Goal: Task Accomplishment & Management: Manage account settings

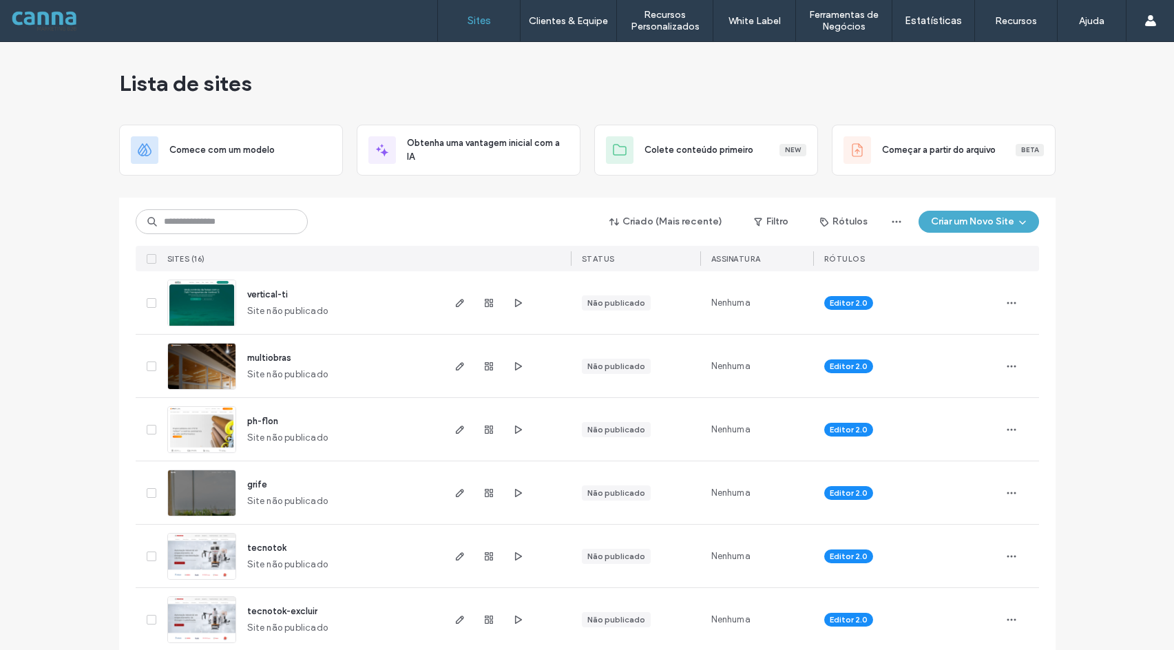
scroll to position [344, 0]
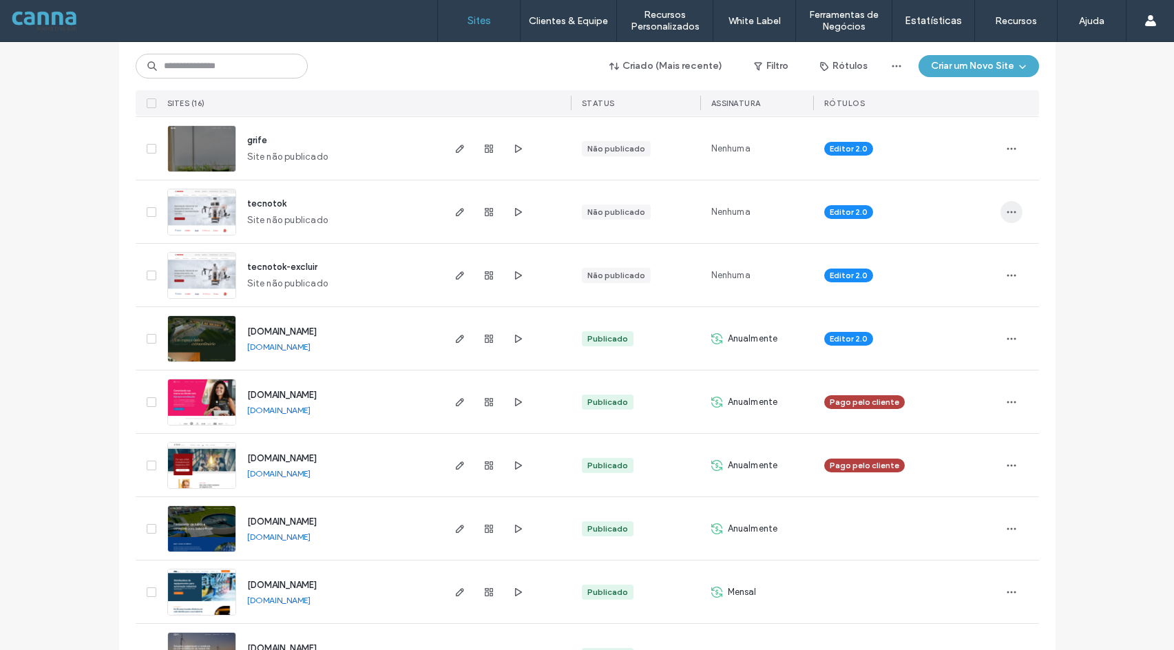
click at [1006, 213] on icon "button" at bounding box center [1011, 212] width 11 height 11
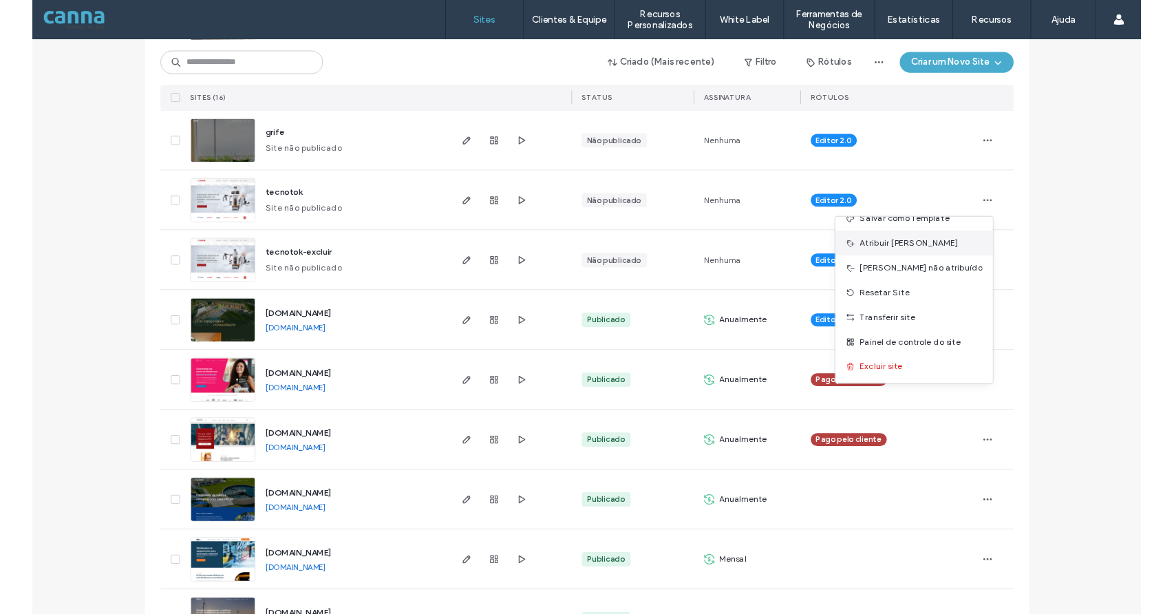
scroll to position [70, 0]
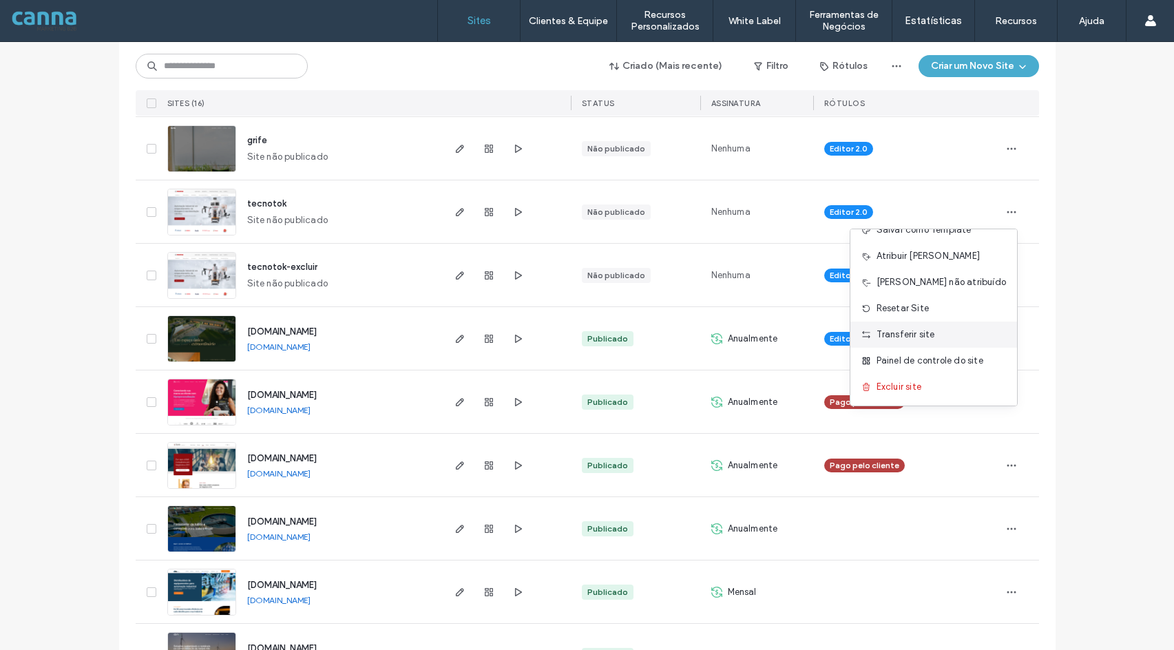
click at [927, 333] on span "Transferir site" at bounding box center [905, 335] width 59 height 14
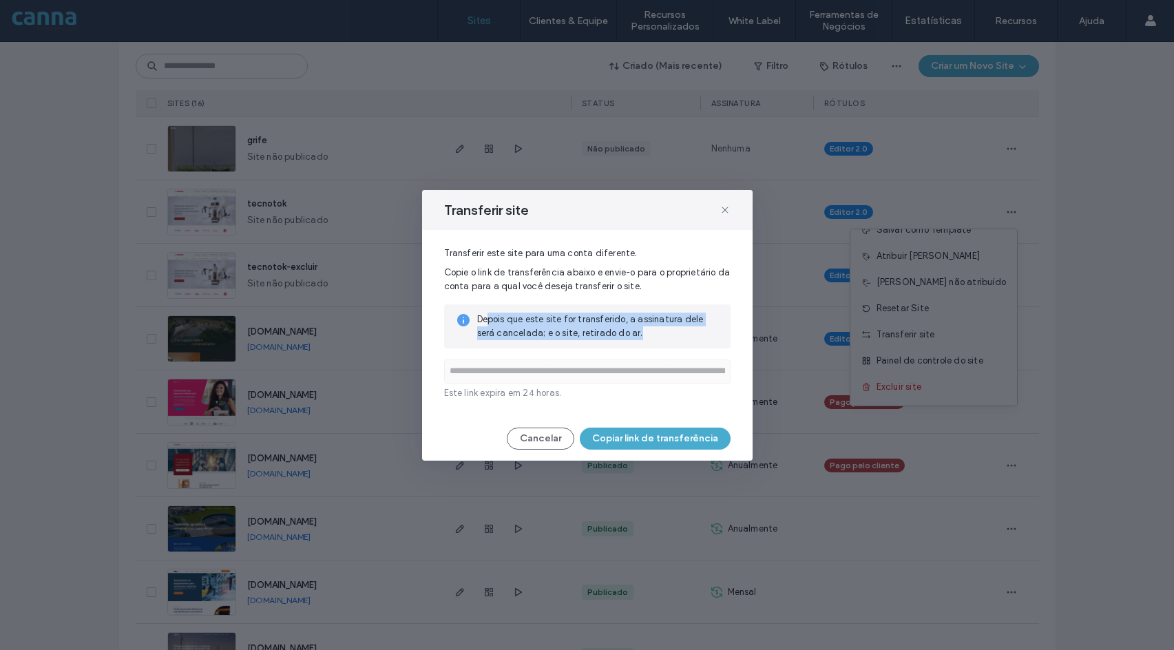
drag, startPoint x: 486, startPoint y: 319, endPoint x: 681, endPoint y: 332, distance: 195.2
click at [681, 332] on span "Depois que este site for transferido, a assinatura dele será cancelada; e o sit…" at bounding box center [598, 327] width 242 height 28
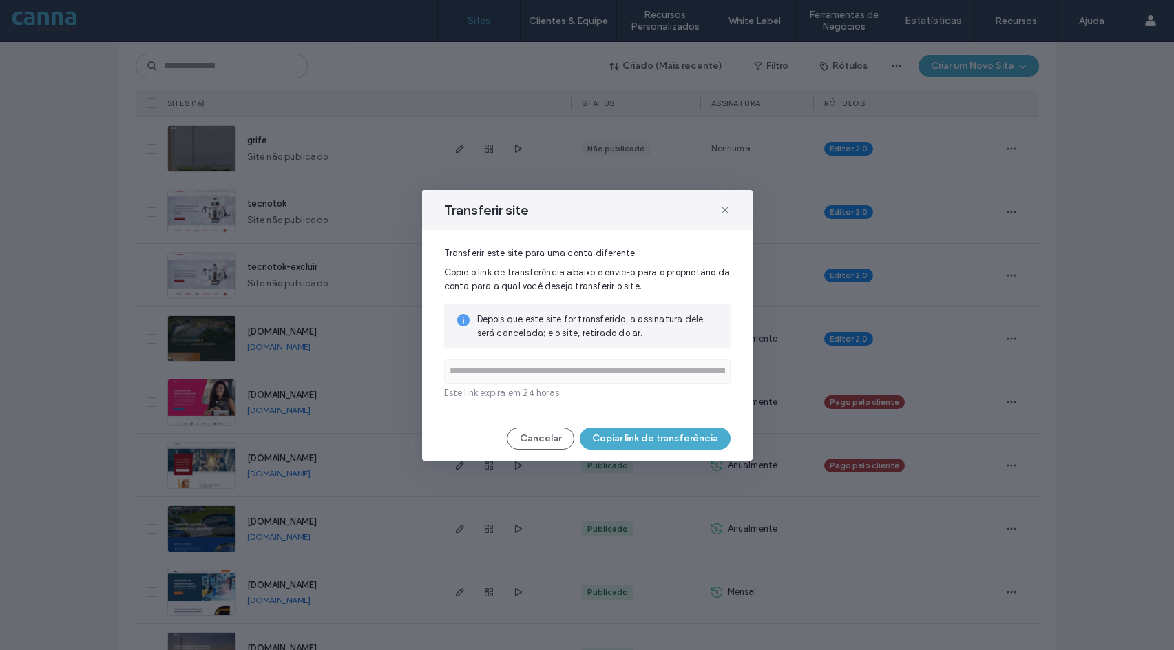
click at [514, 377] on input "**********" at bounding box center [587, 371] width 286 height 24
click at [529, 442] on button "Cancelar" at bounding box center [540, 438] width 67 height 22
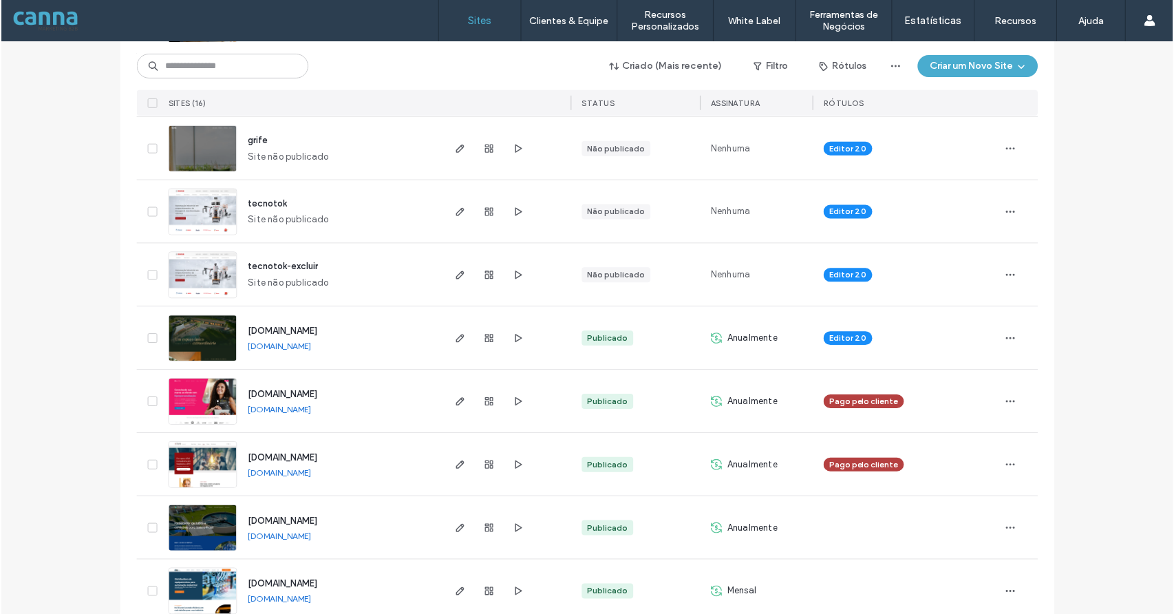
scroll to position [344, 0]
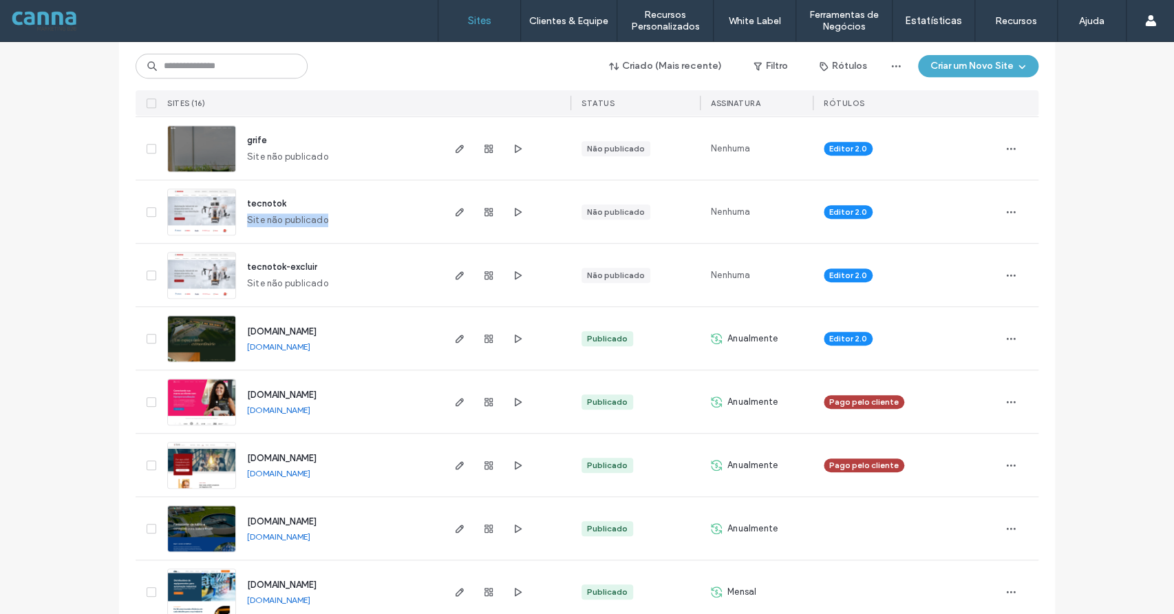
drag, startPoint x: 335, startPoint y: 219, endPoint x: 243, endPoint y: 225, distance: 92.4
click at [243, 225] on div "tecnotok Site não publicado" at bounding box center [338, 211] width 204 height 63
click at [1011, 208] on span "button" at bounding box center [1011, 212] width 22 height 22
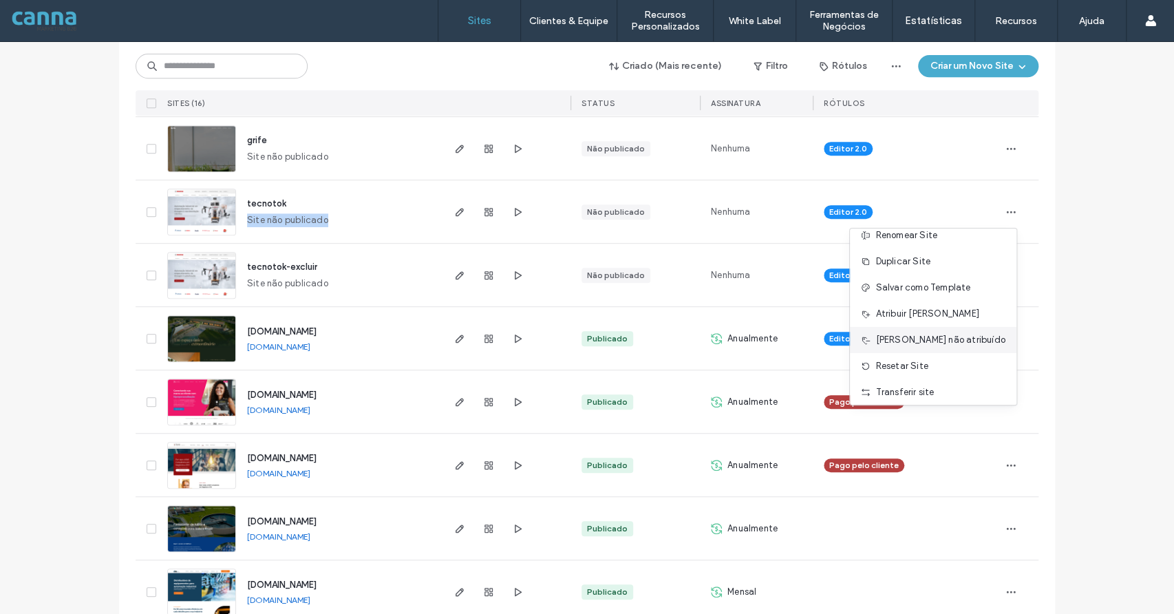
scroll to position [0, 0]
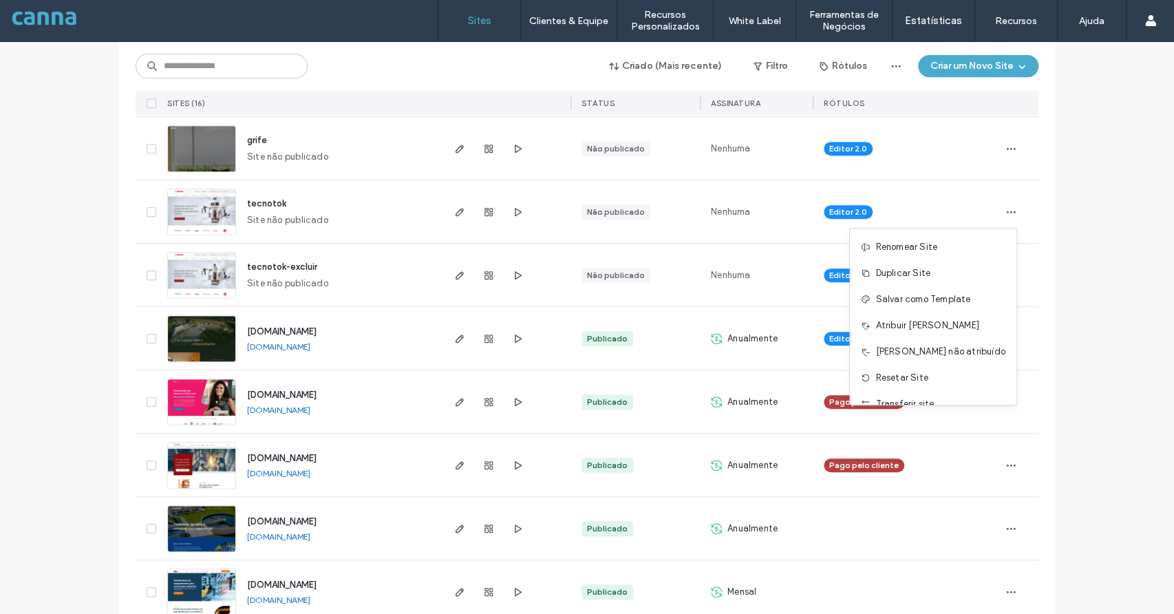
click at [278, 197] on div "tecnotok" at bounding box center [266, 204] width 39 height 14
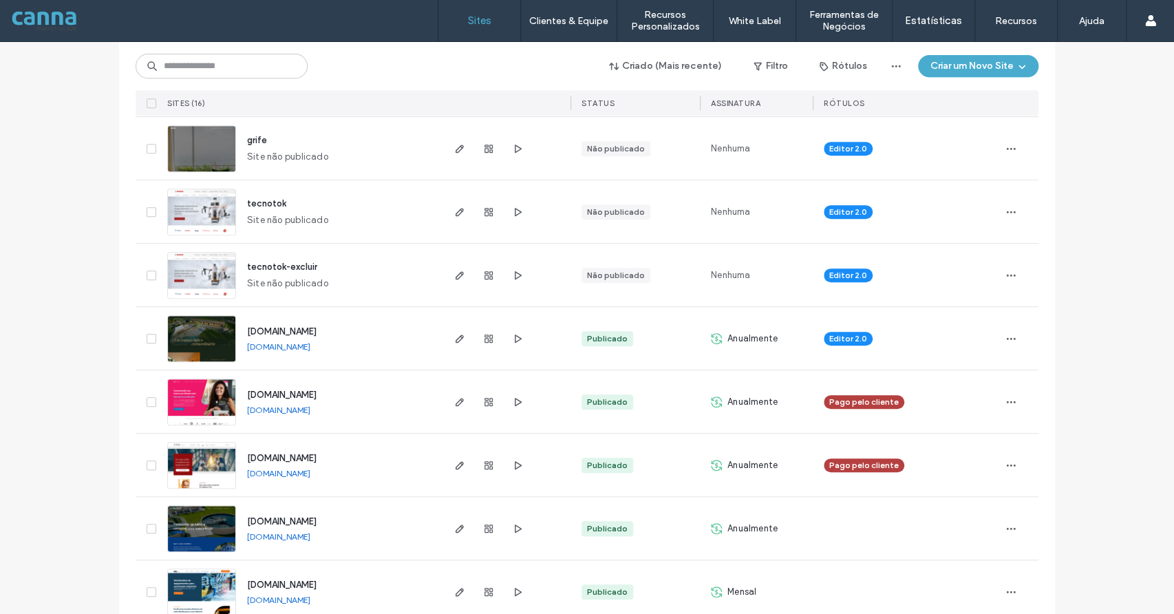
click at [273, 202] on span "tecnotok" at bounding box center [266, 203] width 39 height 10
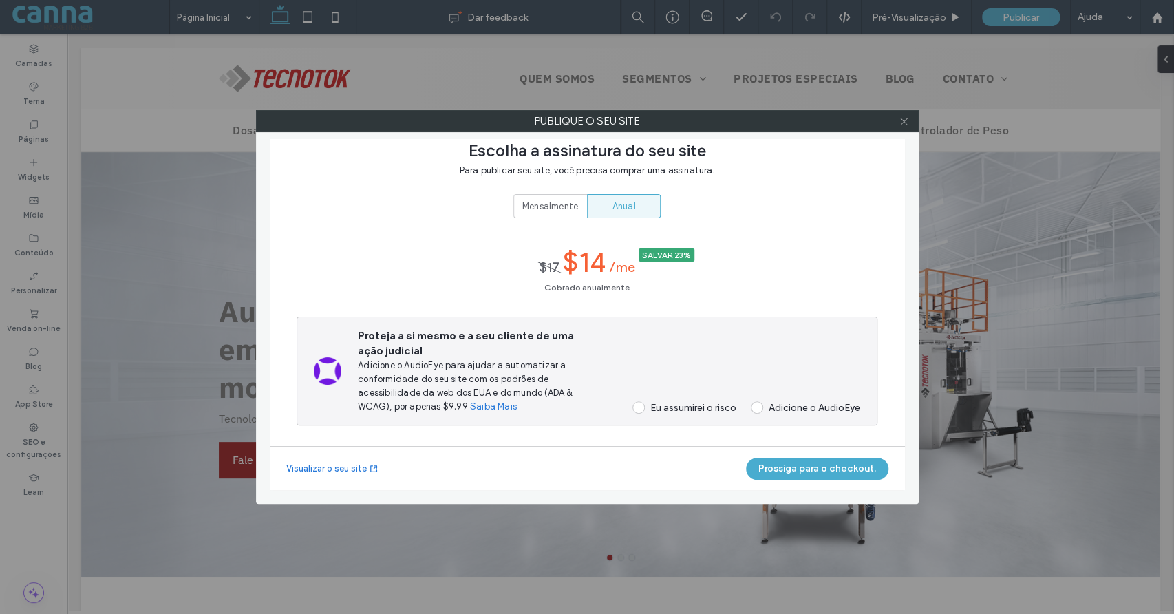
click at [906, 120] on icon at bounding box center [904, 121] width 10 height 10
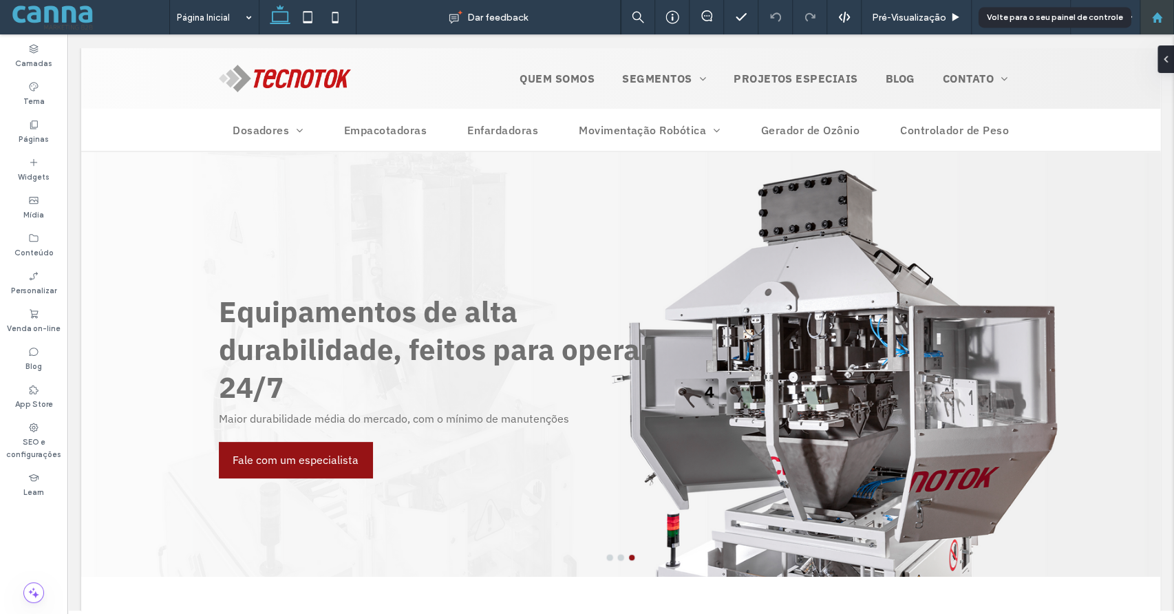
click at [1156, 17] on use at bounding box center [1157, 17] width 10 height 10
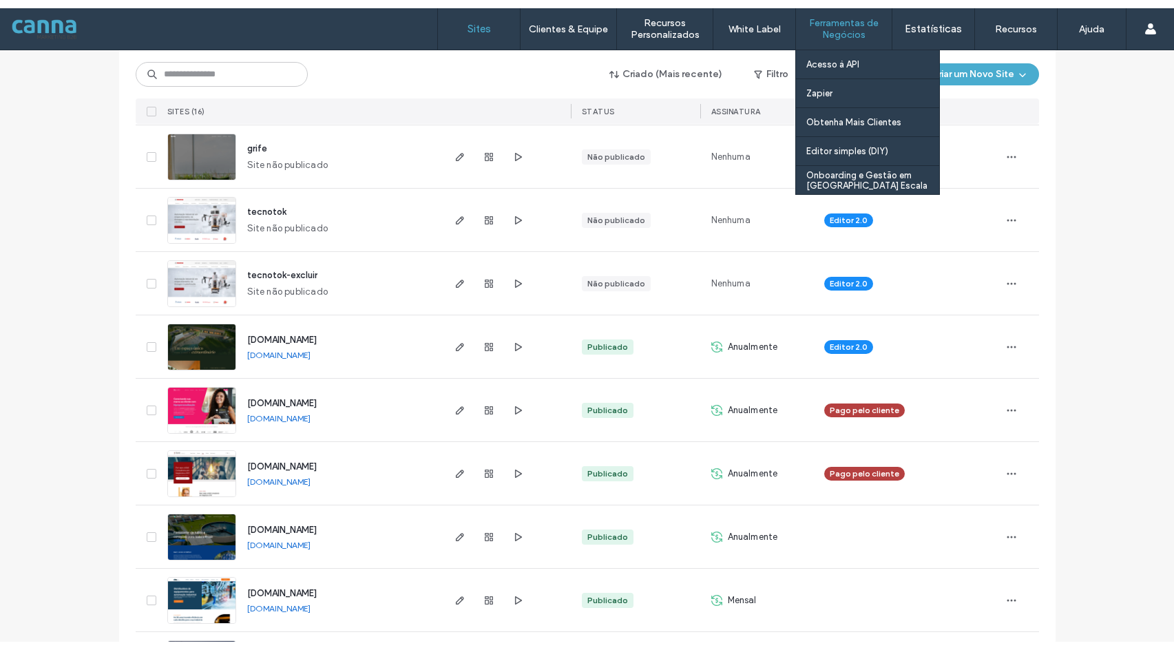
scroll to position [344, 0]
